Goal: Ask a question

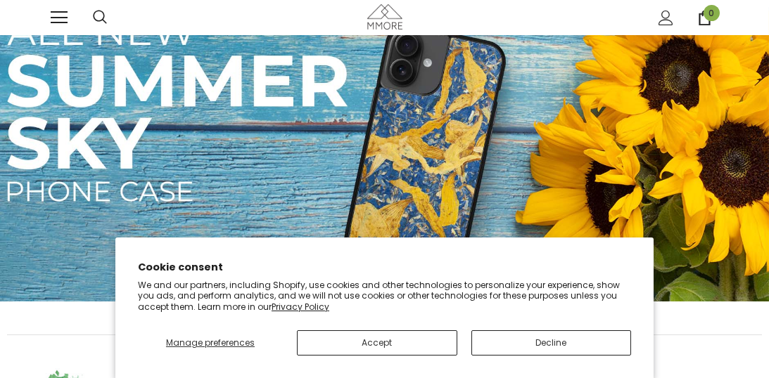
scroll to position [56, 0]
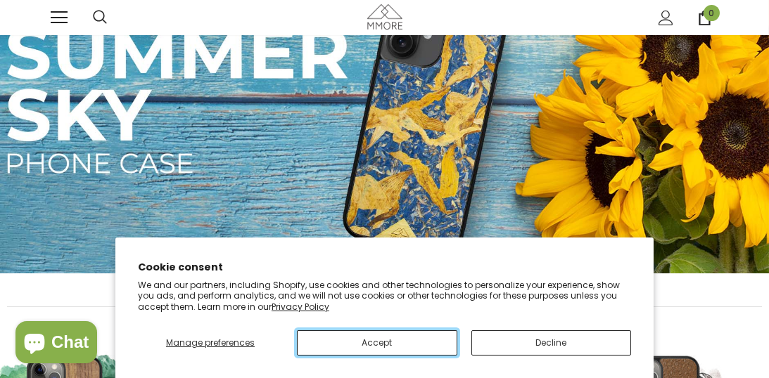
click at [394, 346] on button "Accept" at bounding box center [377, 342] width 160 height 25
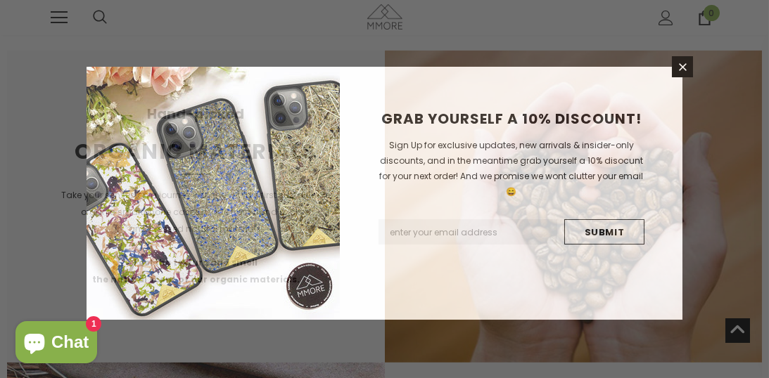
scroll to position [1913, 0]
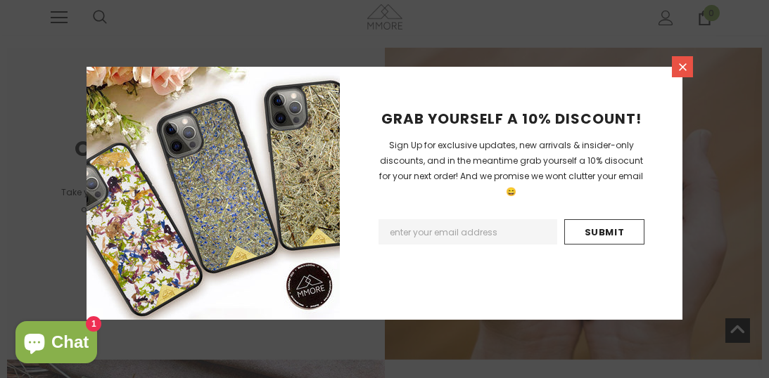
click at [684, 72] on icon at bounding box center [682, 67] width 12 height 12
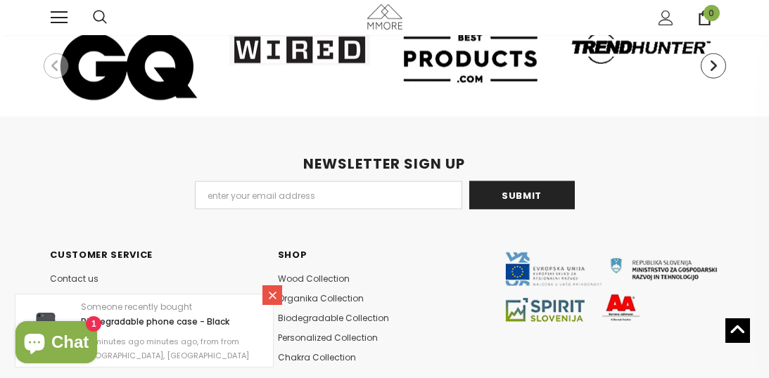
scroll to position [6188, 0]
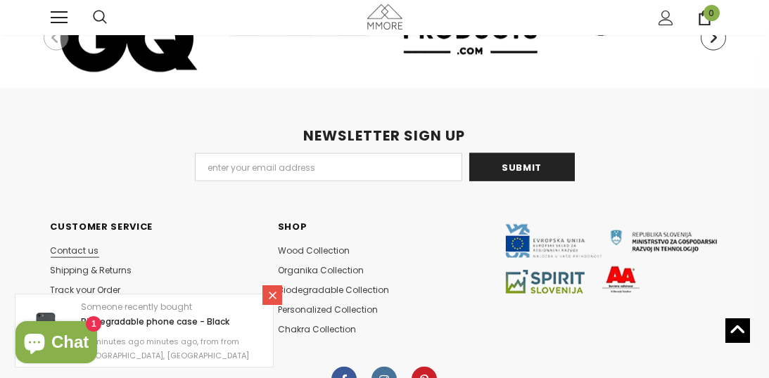
click at [75, 245] on span "Contact us" at bounding box center [75, 251] width 49 height 12
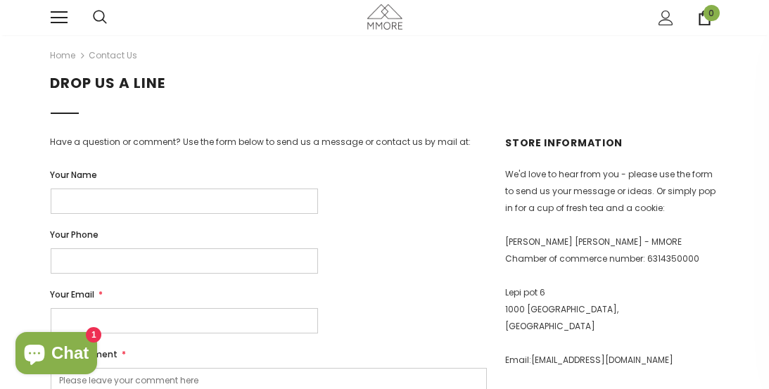
click at [105, 198] on input "Your Name" at bounding box center [184, 200] width 267 height 25
click at [105, 205] on input "Your Name" at bounding box center [184, 200] width 267 height 25
type input "[PERSON_NAME]"
type input "040286940"
type input "[EMAIL_ADDRESS][DOMAIN_NAME]"
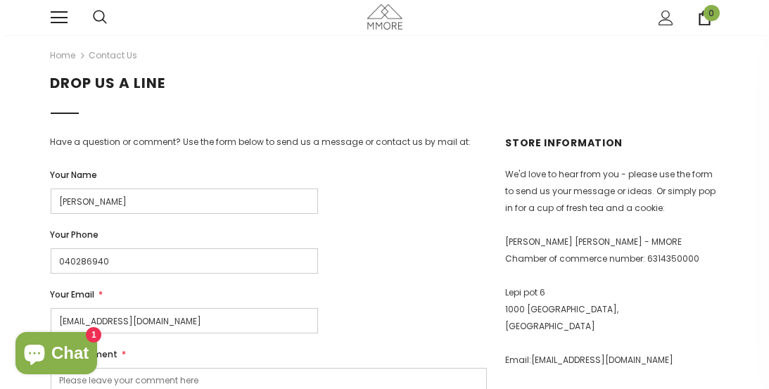
click at [458, 220] on div "Your Name [PERSON_NAME] Your Phone 040286940 Your Email * [EMAIL_ADDRESS][DOMAI…" at bounding box center [271, 350] width 441 height 365
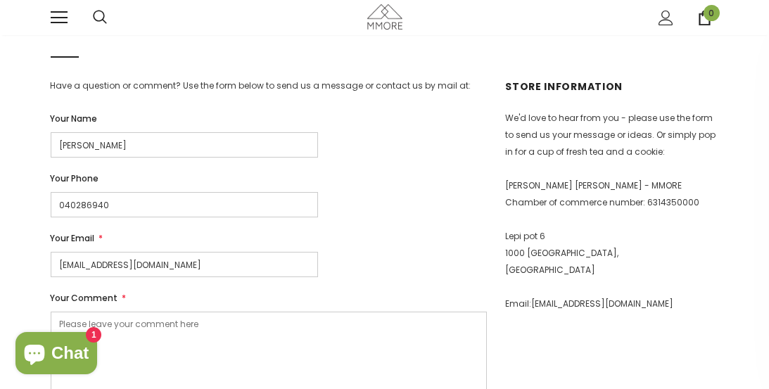
scroll to position [84, 0]
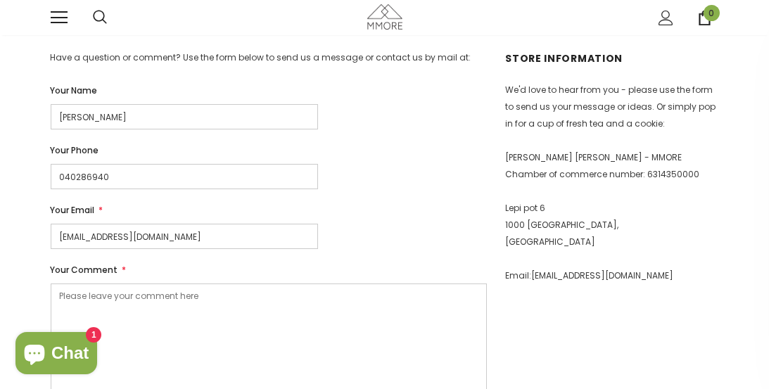
click at [108, 297] on textarea "Your Comment *" at bounding box center [269, 344] width 436 height 122
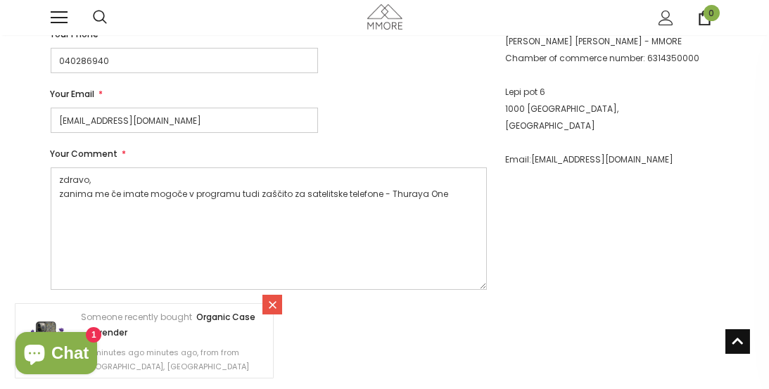
scroll to position [202, 0]
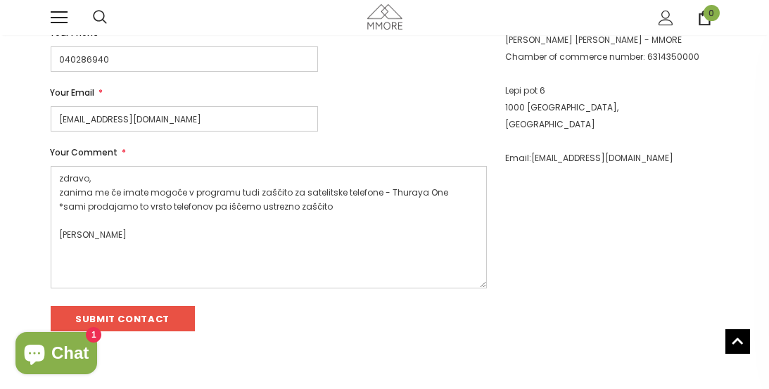
type textarea "zdravo, zanima me če imate mogoče v programu tudi zaščito za satelitske telefon…"
click at [150, 314] on div "Someone recently bought Organic Case - Lavender 30 minutes ago minutes ago, fro…" at bounding box center [144, 340] width 259 height 75
click at [150, 313] on div "Someone recently bought Organic Case - Lavender 30 minutes ago minutes ago, fro…" at bounding box center [144, 340] width 259 height 75
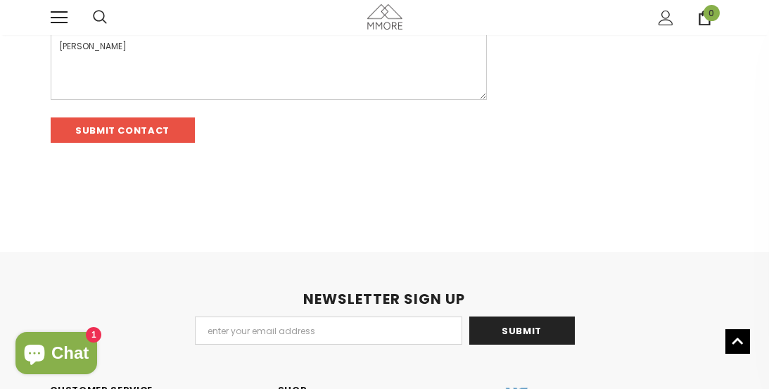
scroll to position [401, 0]
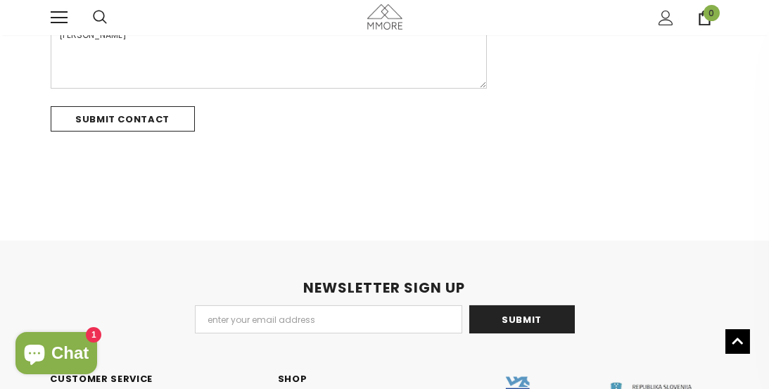
click at [125, 121] on input "Submit Contact" at bounding box center [123, 118] width 144 height 25
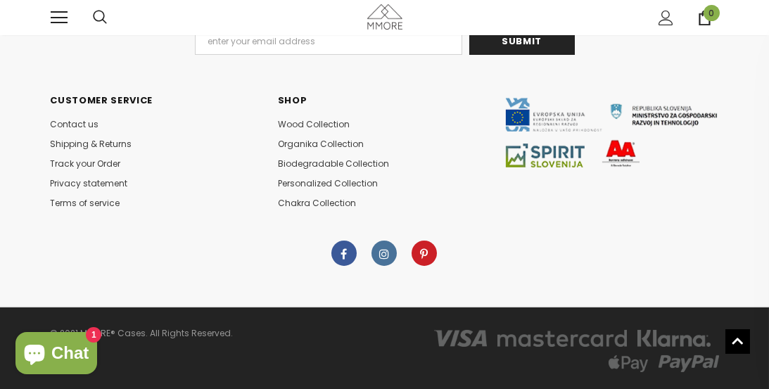
scroll to position [750, 0]
